Goal: Task Accomplishment & Management: Use online tool/utility

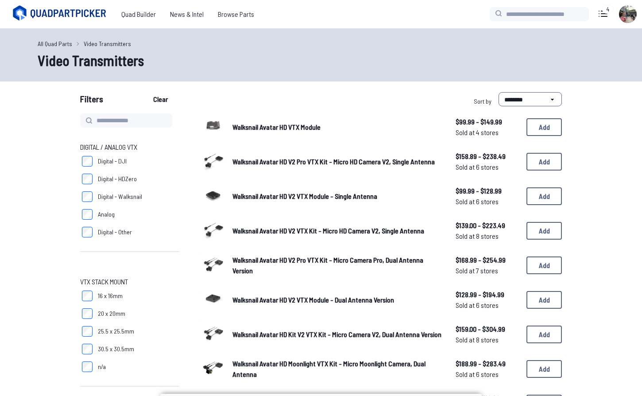
click at [316, 195] on span "Walksnail Avatar HD V2 VTX Module - Single Antenna" at bounding box center [304, 196] width 145 height 8
click at [142, 121] on input at bounding box center [126, 120] width 92 height 14
paste input "**********"
type input "**********"
click at [163, 99] on button "Clear" at bounding box center [161, 99] width 30 height 14
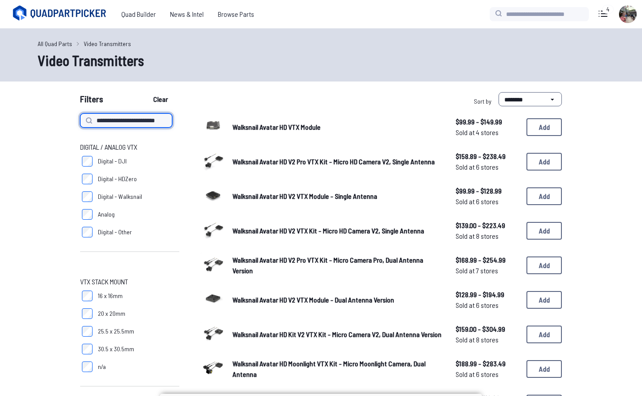
type input "**********"
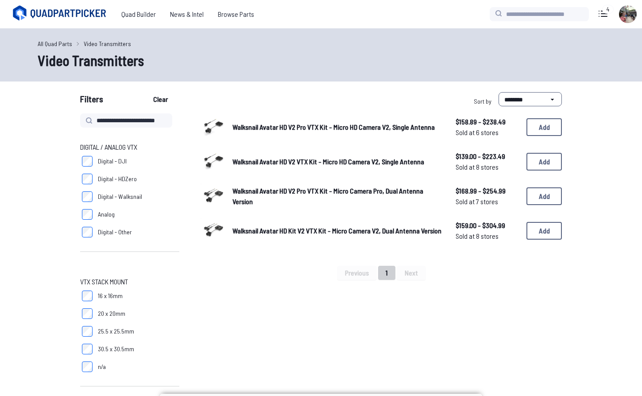
click at [168, 100] on button "Clear" at bounding box center [161, 99] width 30 height 14
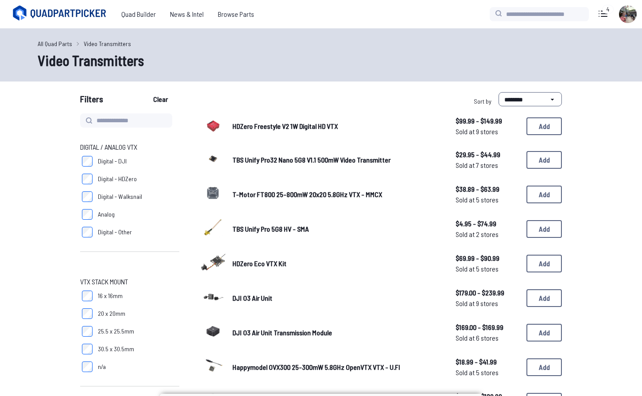
click at [119, 196] on span "Digital - Walksnail" at bounding box center [120, 196] width 44 height 9
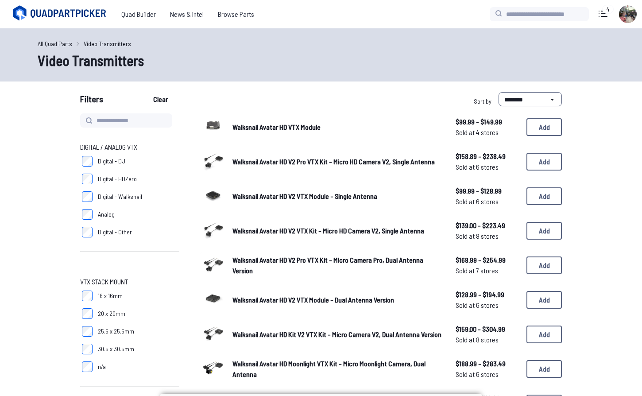
click at [366, 226] on span "Walksnail Avatar HD V2 VTX Kit - Micro HD Camera V2, Single Antenna" at bounding box center [328, 230] width 192 height 8
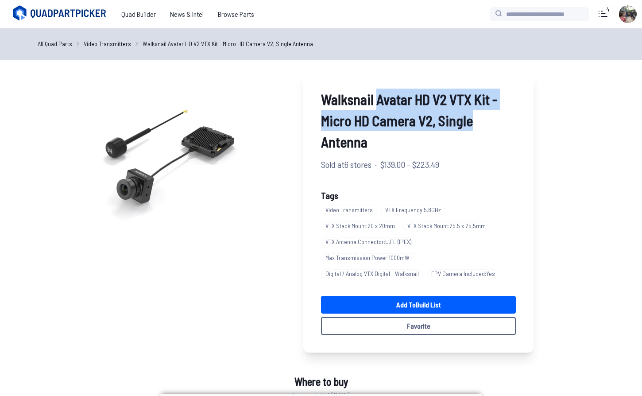
drag, startPoint x: 384, startPoint y: 105, endPoint x: 483, endPoint y: 108, distance: 99.6
click at [484, 108] on span "Walksnail Avatar HD V2 VTX Kit - Micro HD Camera V2, Single Antenna" at bounding box center [418, 121] width 195 height 64
click at [443, 117] on span "Walksnail Avatar HD V2 VTX Kit - Micro HD Camera V2, Single Antenna" at bounding box center [418, 121] width 195 height 64
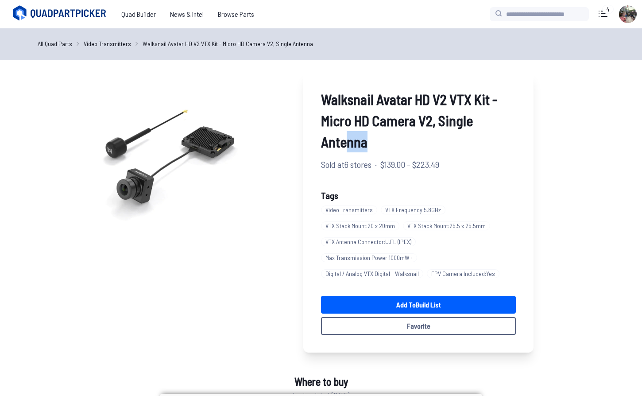
drag, startPoint x: 348, startPoint y: 136, endPoint x: 478, endPoint y: 134, distance: 130.1
click at [478, 135] on span "Walksnail Avatar HD V2 VTX Kit - Micro HD Camera V2, Single Antenna" at bounding box center [418, 121] width 195 height 64
click at [478, 134] on span "Walksnail Avatar HD V2 VTX Kit - Micro HD Camera V2, Single Antenna" at bounding box center [418, 121] width 195 height 64
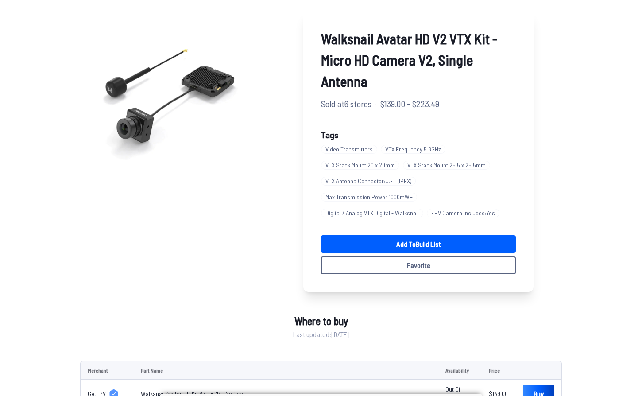
scroll to position [70, 0]
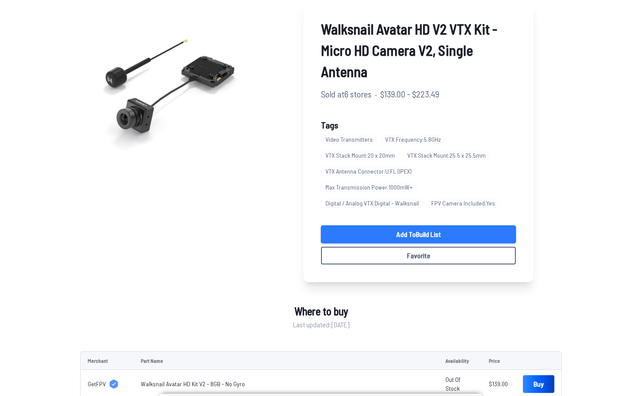
click at [431, 231] on link "Add to Build List" at bounding box center [418, 234] width 195 height 18
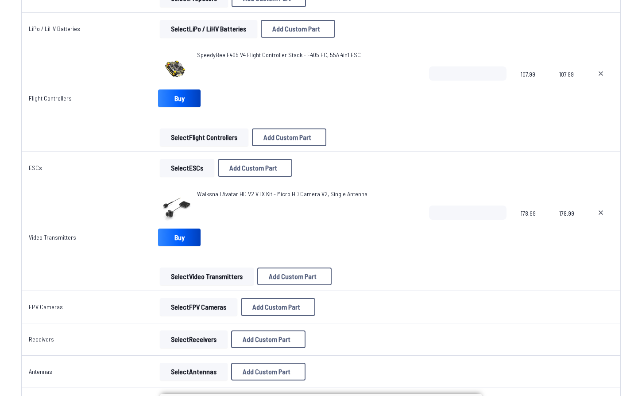
scroll to position [448, 0]
